Goal: Navigation & Orientation: Find specific page/section

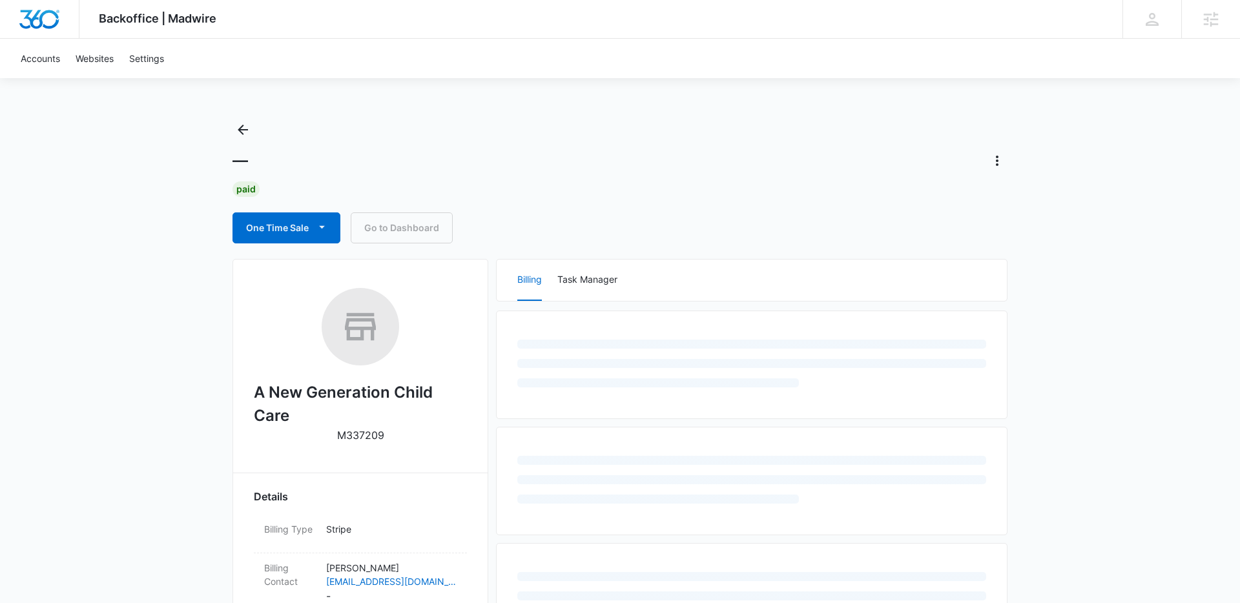
scroll to position [44, 0]
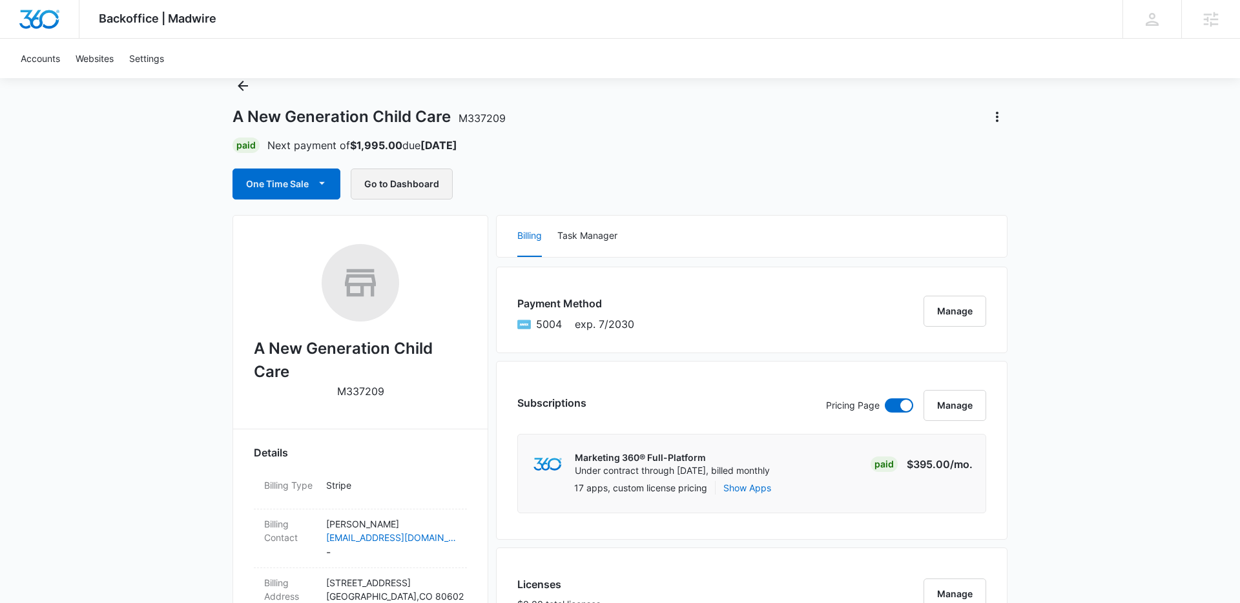
click at [377, 191] on button "Go to Dashboard" at bounding box center [402, 184] width 102 height 31
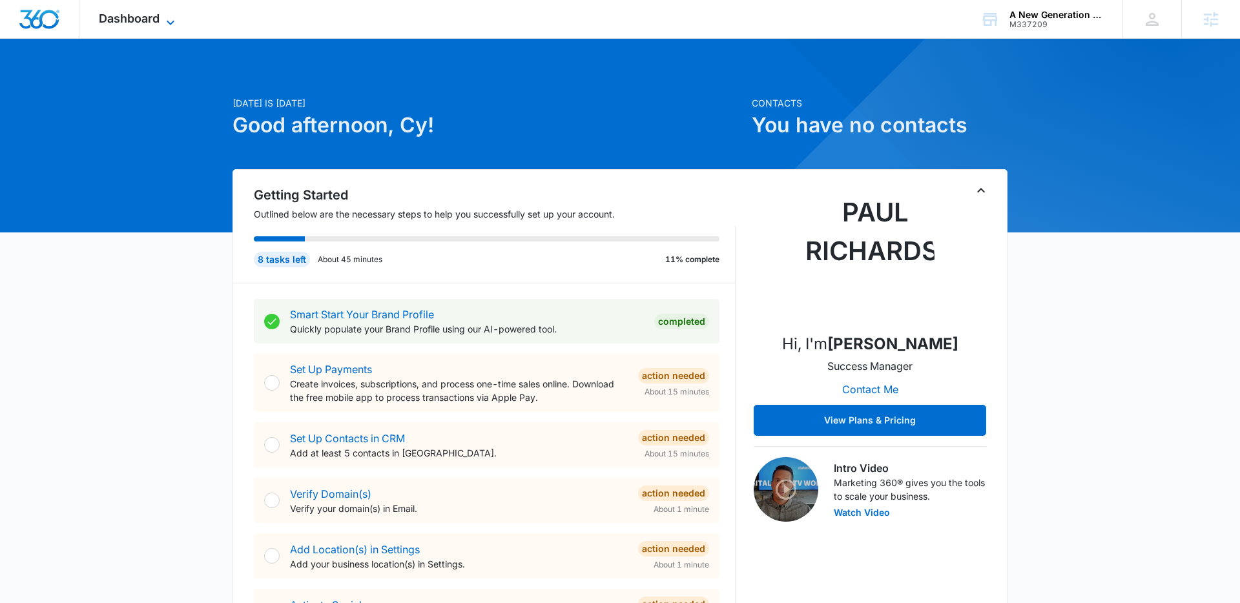
click at [172, 18] on icon at bounding box center [171, 23] width 16 height 16
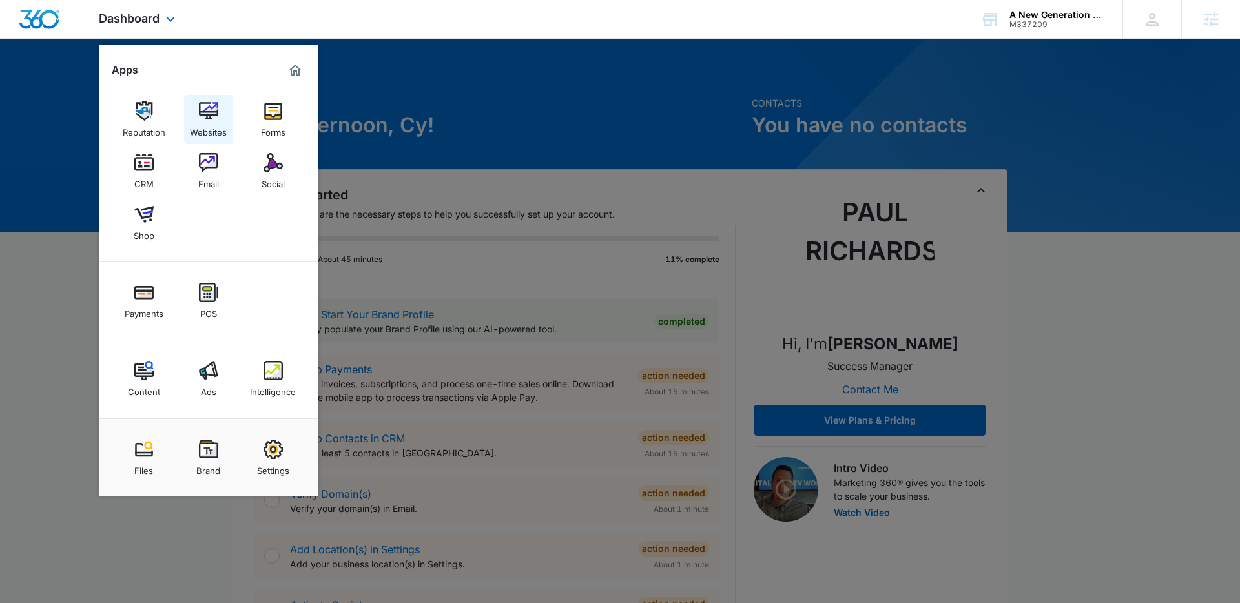
click at [217, 110] on img at bounding box center [208, 110] width 19 height 19
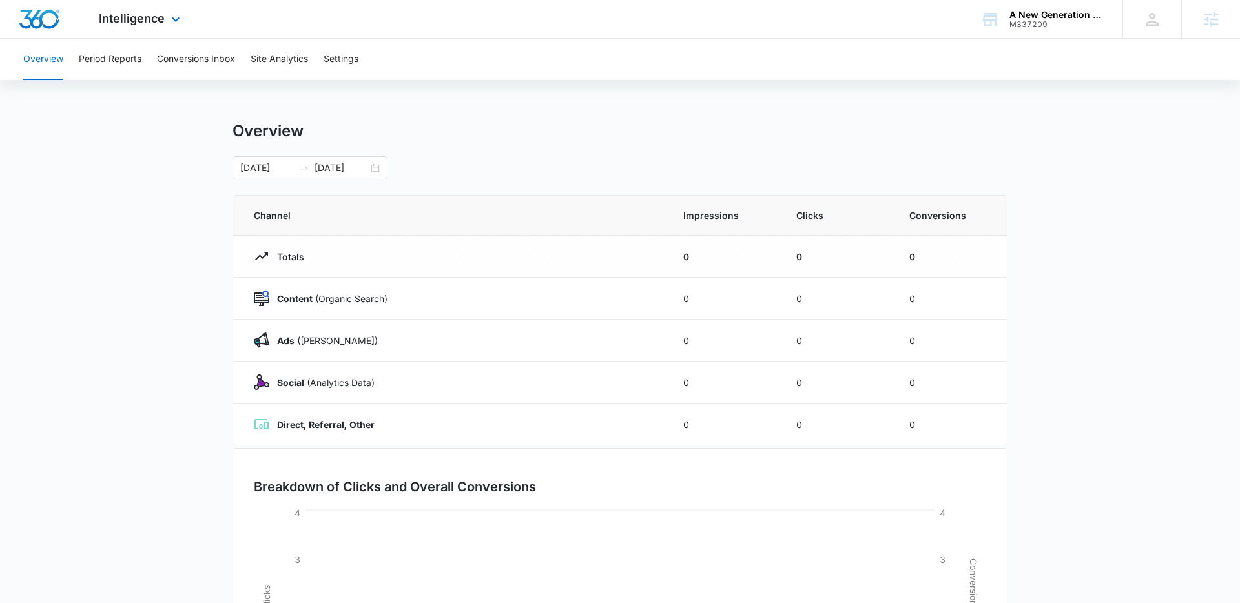
click at [149, 8] on div "Intelligence Apps Reputation Websites Forms CRM Email Social Shop Payments POS …" at bounding box center [140, 19] width 123 height 38
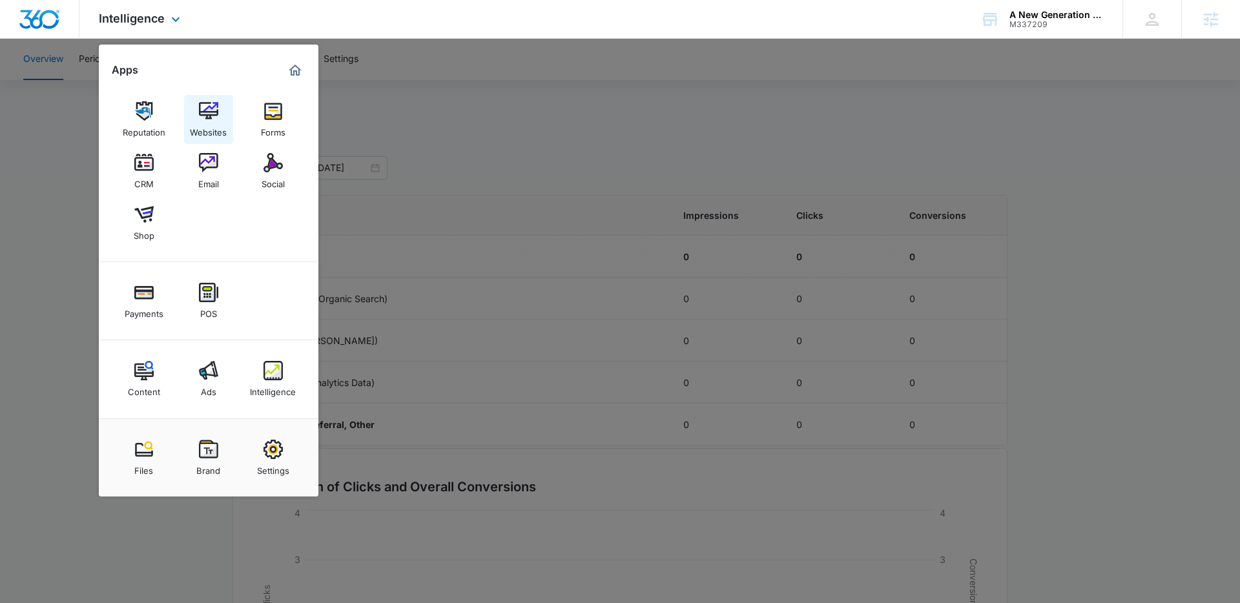
click at [207, 116] on img at bounding box center [208, 110] width 19 height 19
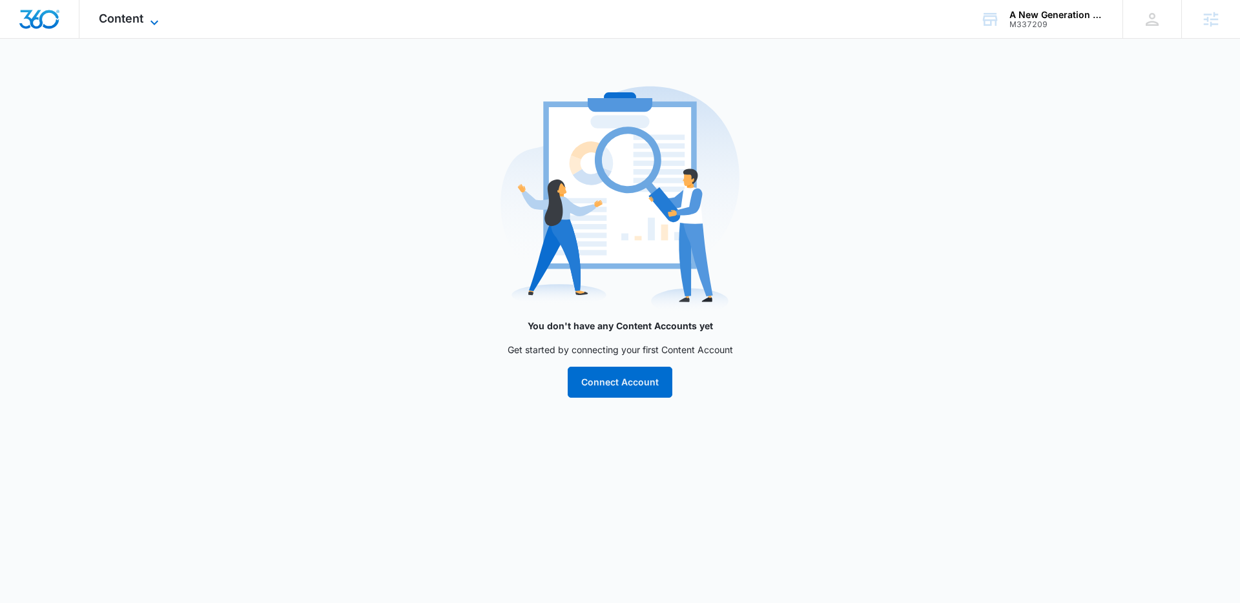
click at [138, 16] on span "Content" at bounding box center [121, 19] width 45 height 14
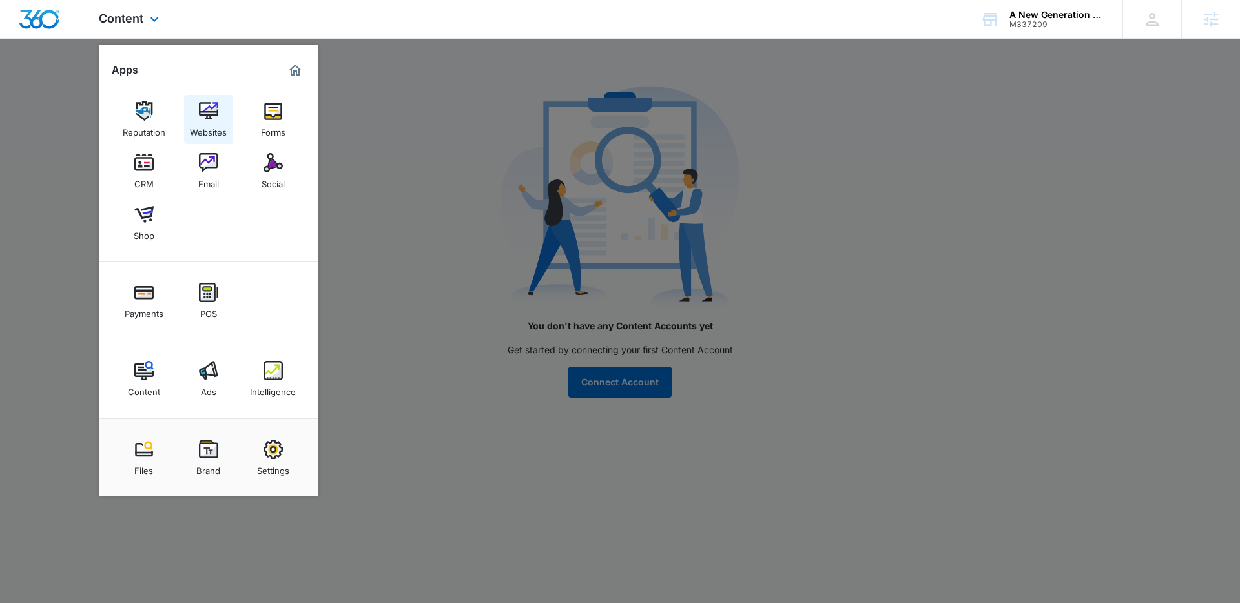
click at [216, 121] on div "Websites" at bounding box center [208, 129] width 37 height 17
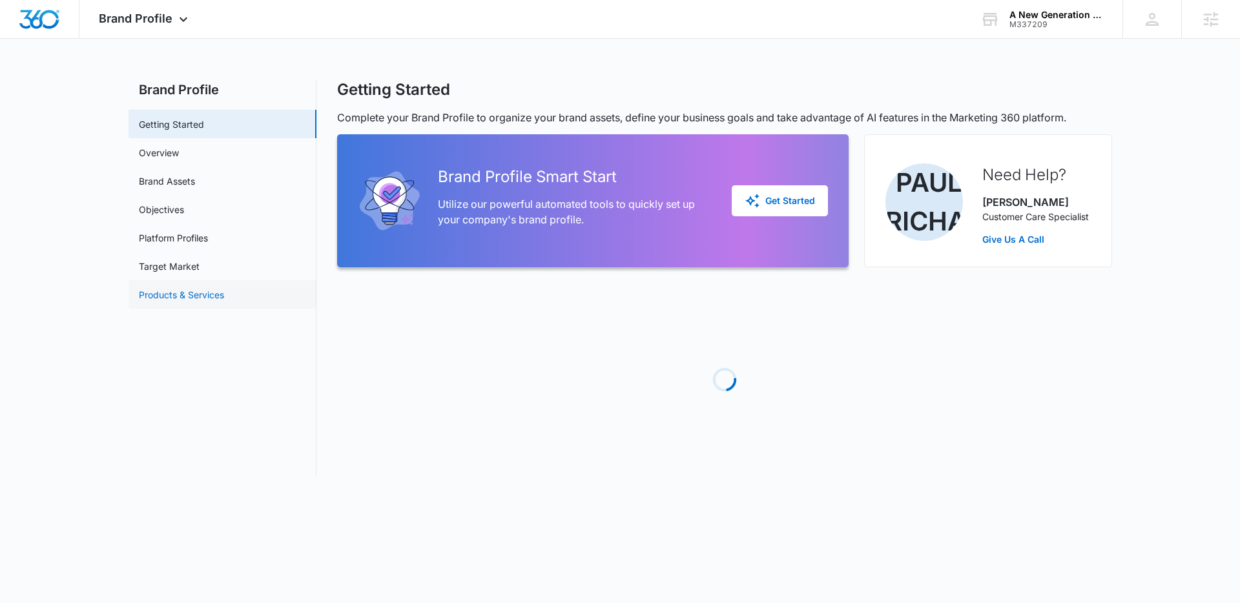
click at [214, 288] on link "Products & Services" at bounding box center [181, 295] width 85 height 14
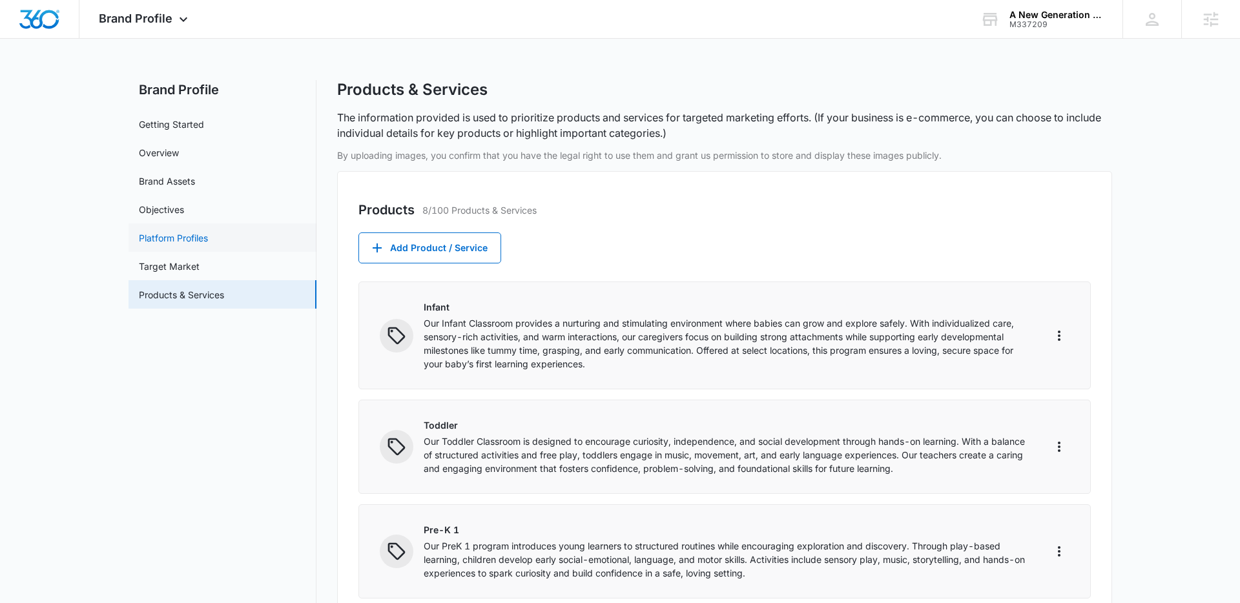
click at [191, 245] on link "Platform Profiles" at bounding box center [173, 238] width 69 height 14
